Goal: Transaction & Acquisition: Purchase product/service

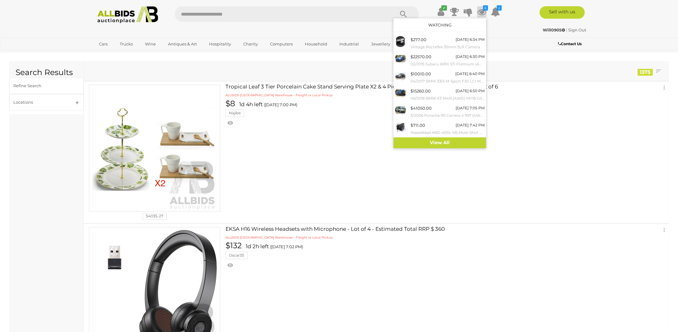
scroll to position [2876, 0]
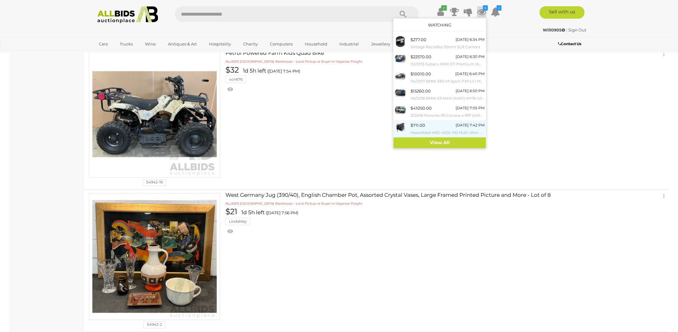
click at [435, 130] on small "Hasselblad H6D-400c MS Multi-Shot Medium Format DSLR Camera Body" at bounding box center [448, 132] width 74 height 7
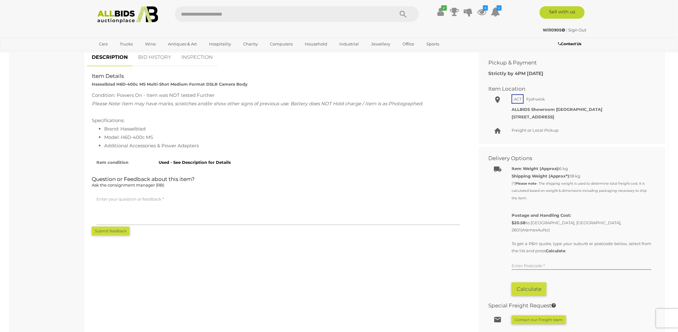
scroll to position [218, 0]
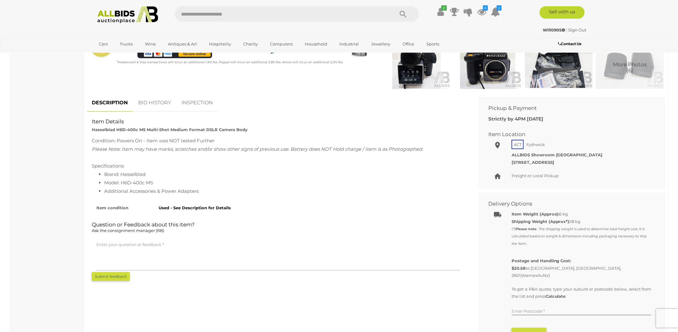
click at [158, 106] on link "BID HISTORY" at bounding box center [155, 103] width 42 height 18
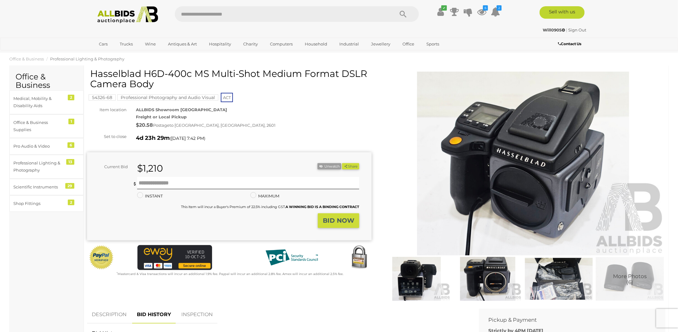
scroll to position [0, 0]
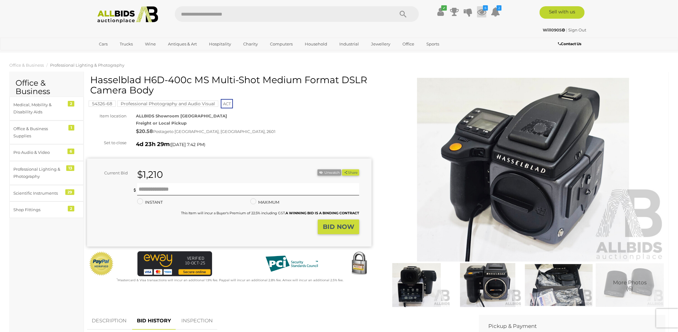
click at [481, 12] on icon at bounding box center [481, 11] width 9 height 11
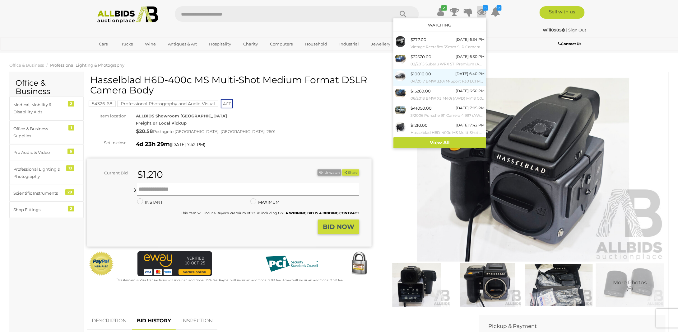
click at [453, 79] on small "04/2017 BMW 330i M-Sport F30 LCI MY18 4D Sedan Mineral Grey Turbo 2.0L" at bounding box center [448, 81] width 74 height 7
